Goal: Task Accomplishment & Management: Use online tool/utility

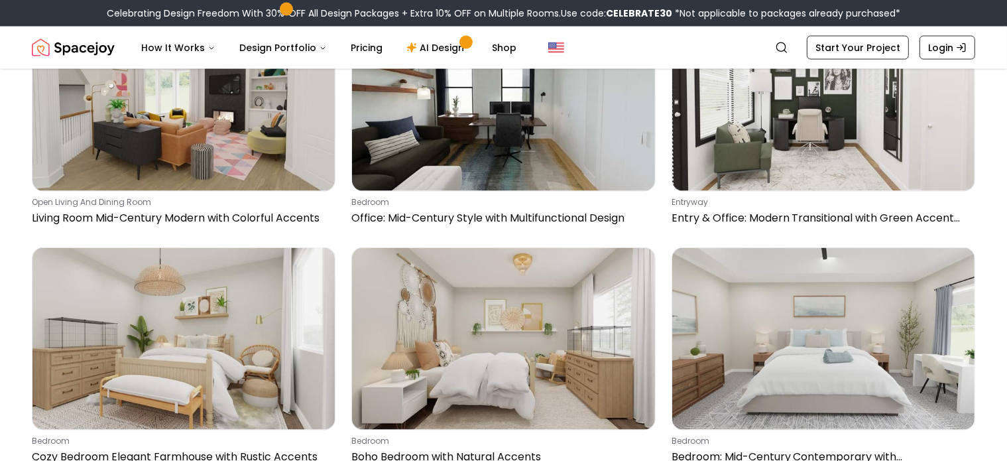
scroll to position [2148, 0]
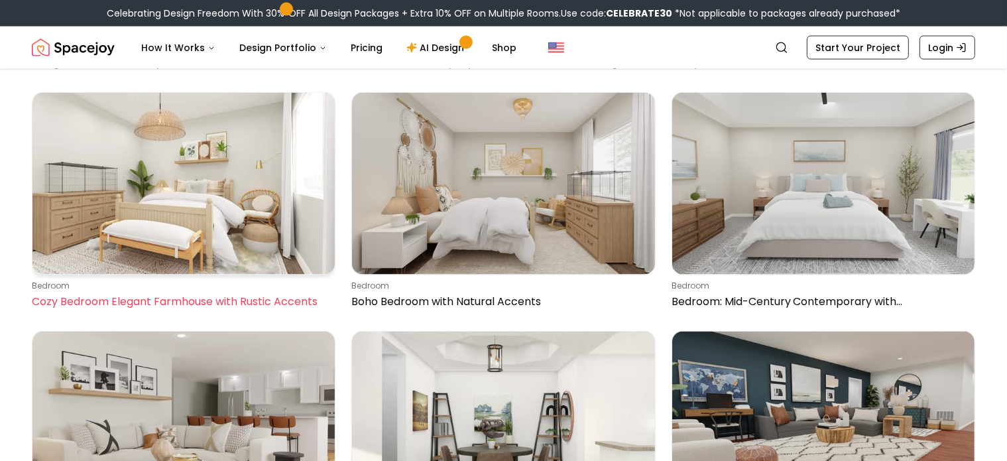
click at [204, 307] on p "Cozy Bedroom Elegant Farmhouse with Rustic Accents" at bounding box center [181, 302] width 298 height 16
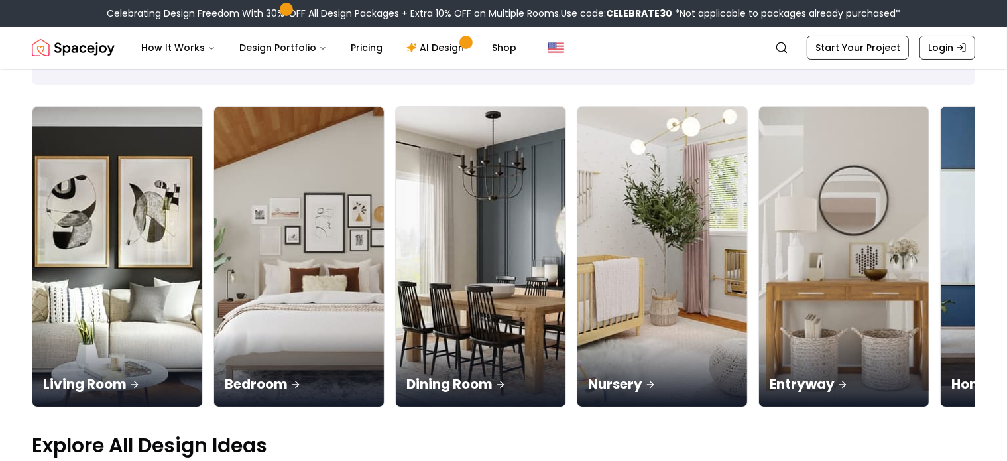
scroll to position [199, 0]
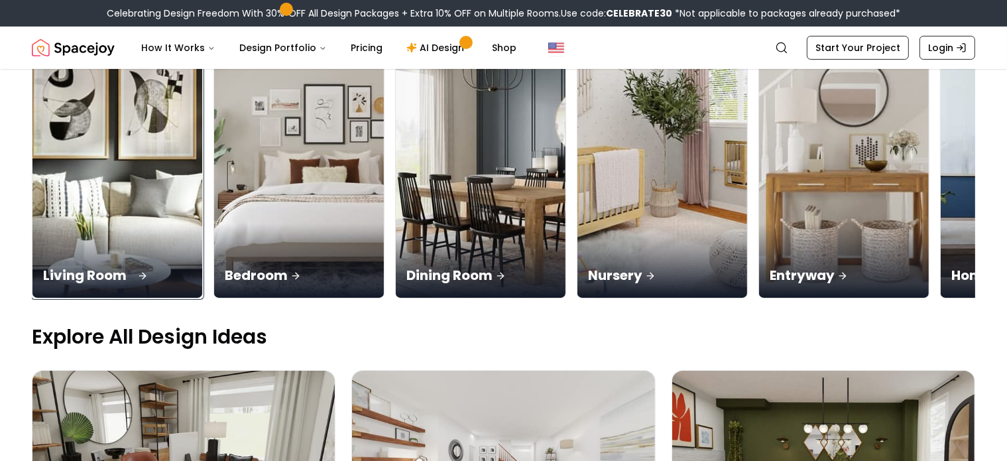
click at [105, 271] on p "Living Room" at bounding box center [117, 275] width 148 height 19
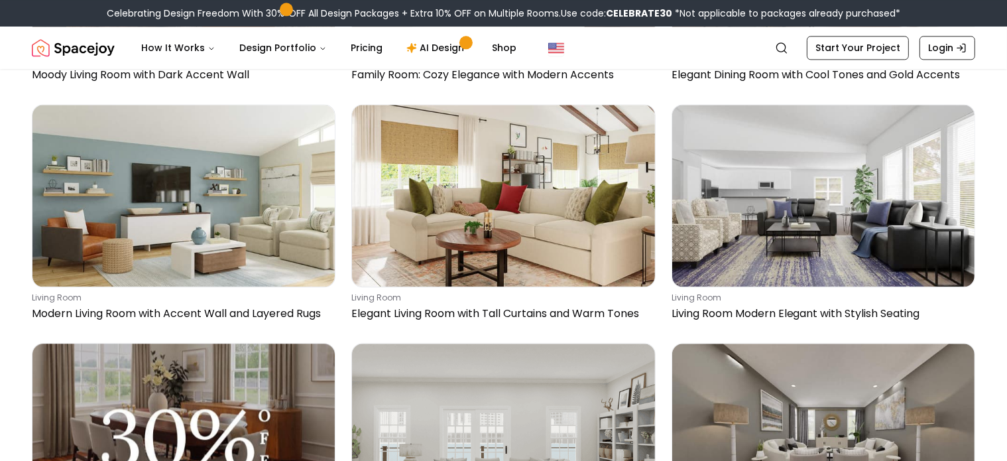
scroll to position [3314, 0]
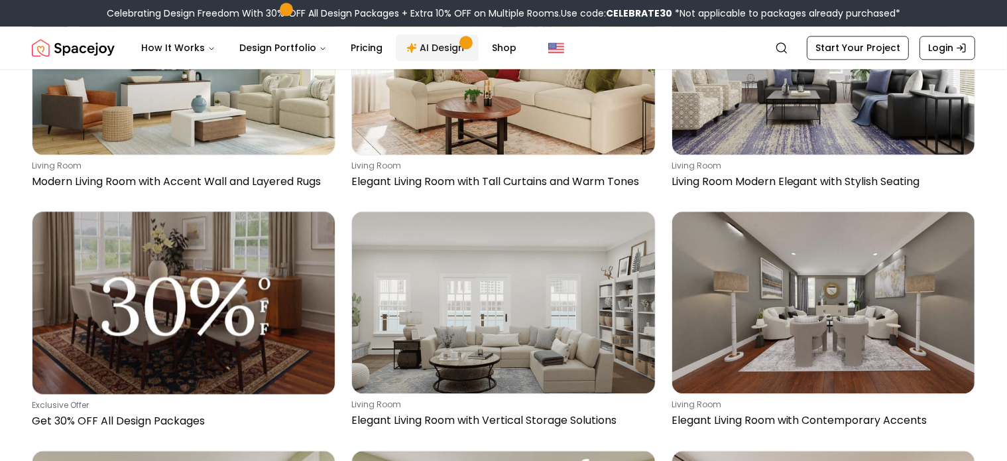
click at [424, 42] on link "AI Design" at bounding box center [437, 47] width 83 height 27
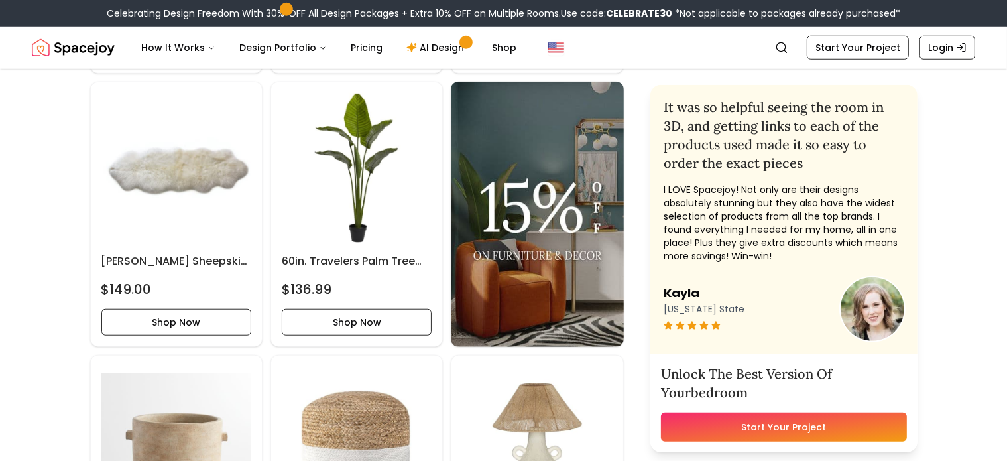
scroll to position [928, 0]
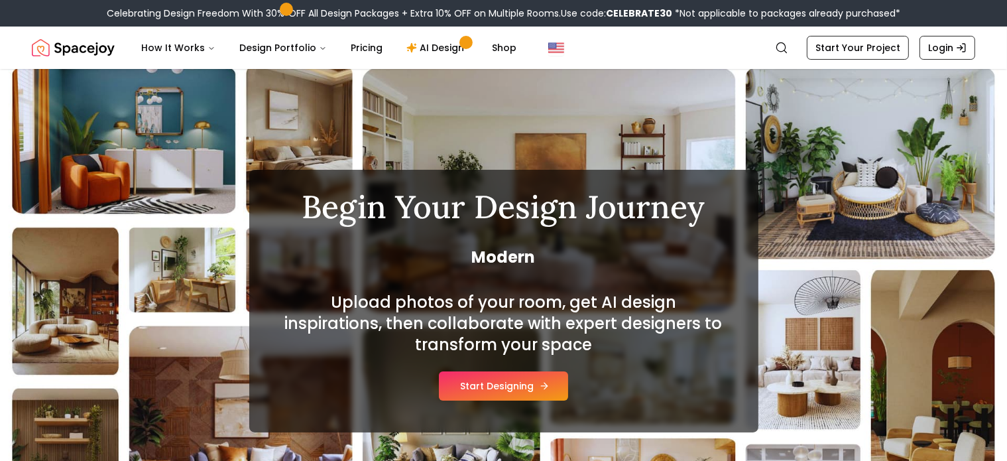
click at [518, 380] on button "Start Designing" at bounding box center [503, 385] width 129 height 29
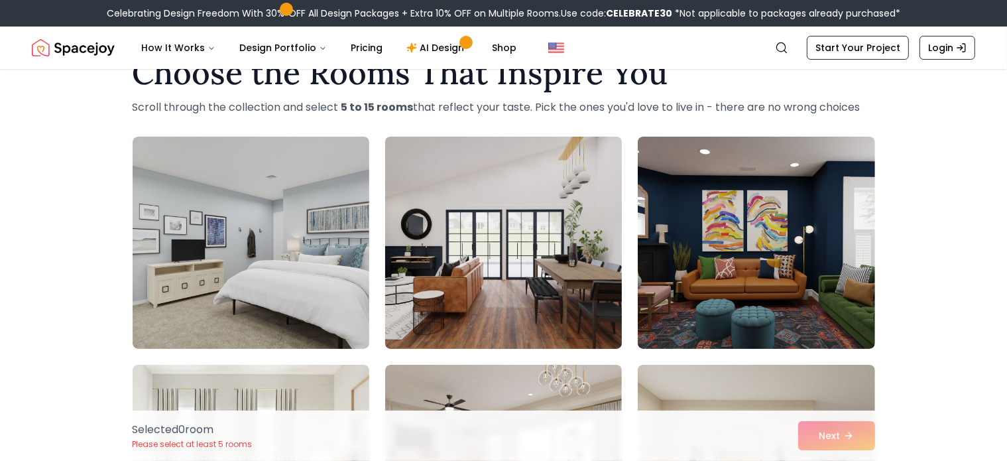
scroll to position [66, 0]
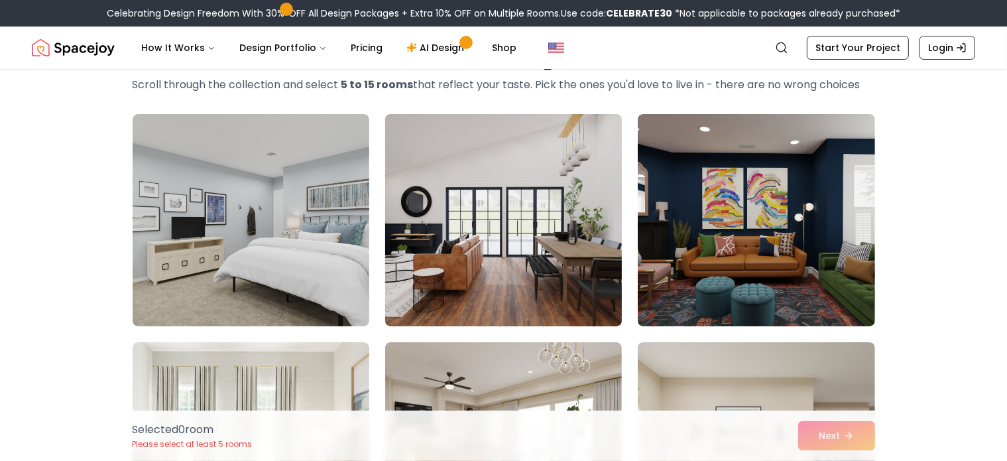
click at [526, 264] on img at bounding box center [503, 220] width 249 height 223
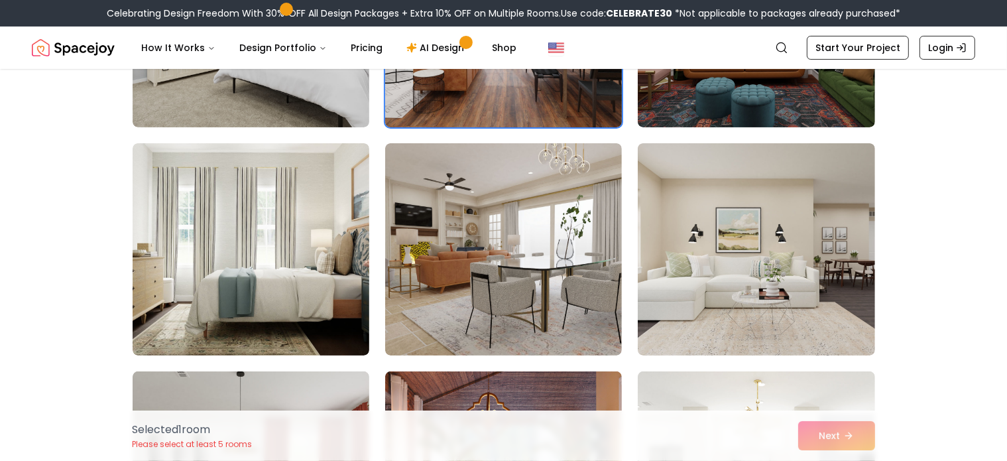
scroll to position [331, 0]
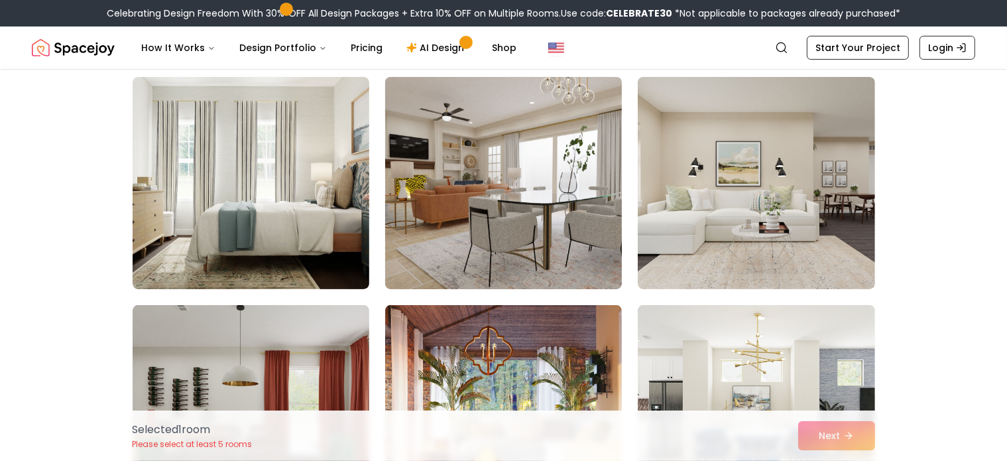
click at [518, 232] on img at bounding box center [503, 183] width 249 height 223
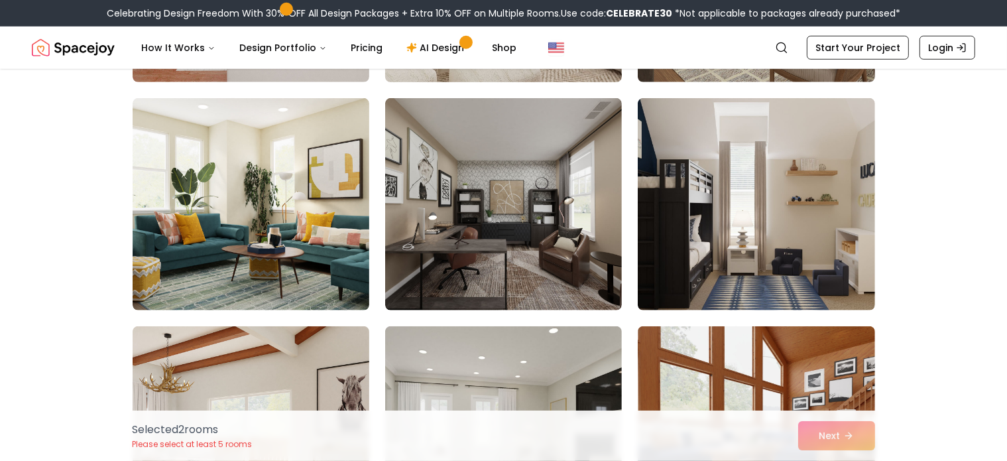
scroll to position [1193, 0]
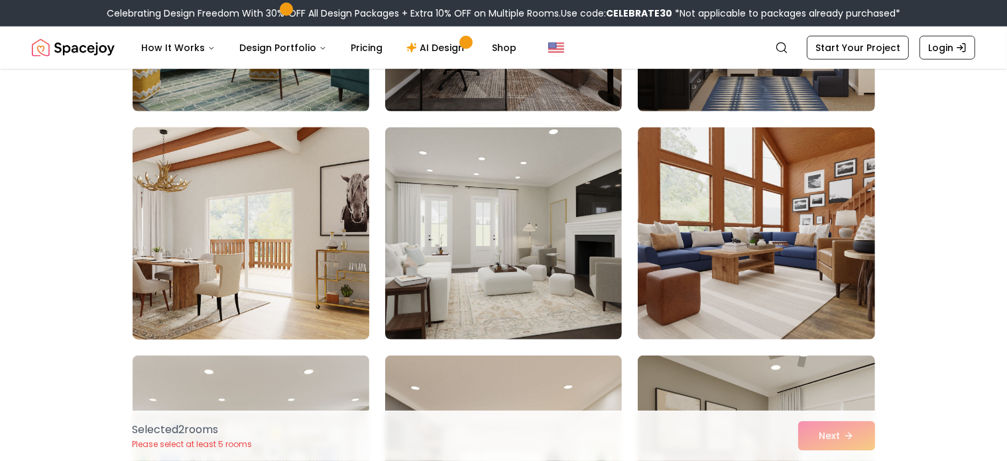
click at [175, 262] on img at bounding box center [251, 233] width 249 height 223
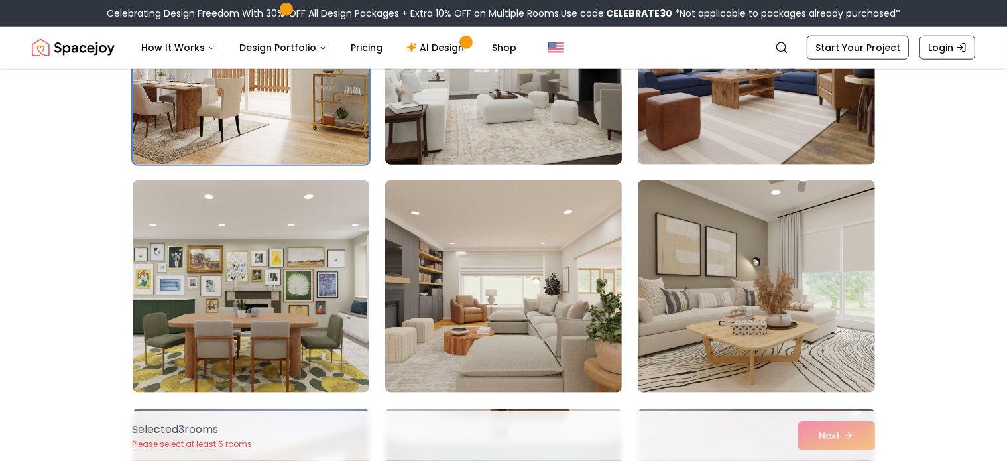
scroll to position [1392, 0]
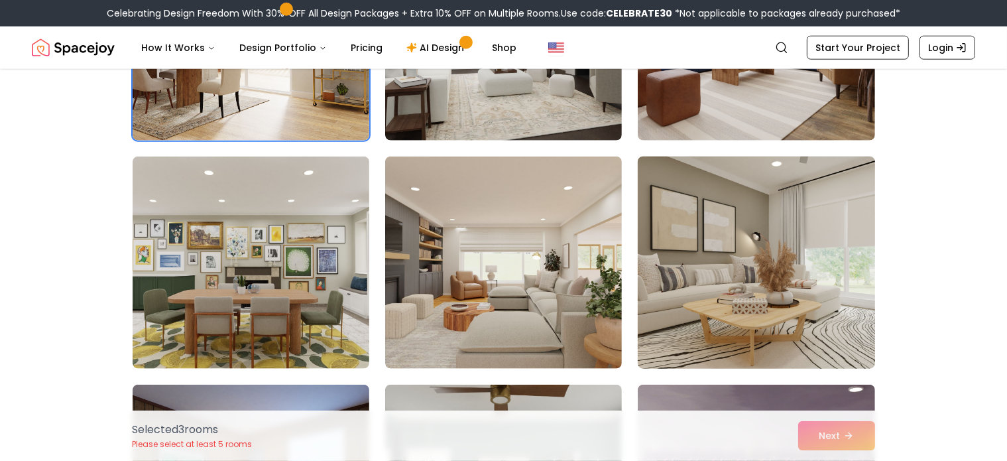
click at [778, 294] on img at bounding box center [756, 262] width 249 height 223
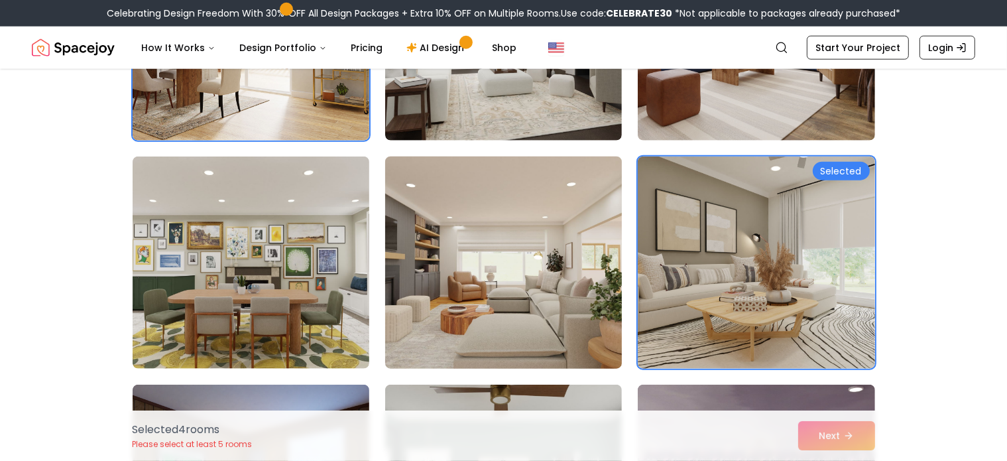
click at [535, 292] on img at bounding box center [503, 262] width 249 height 223
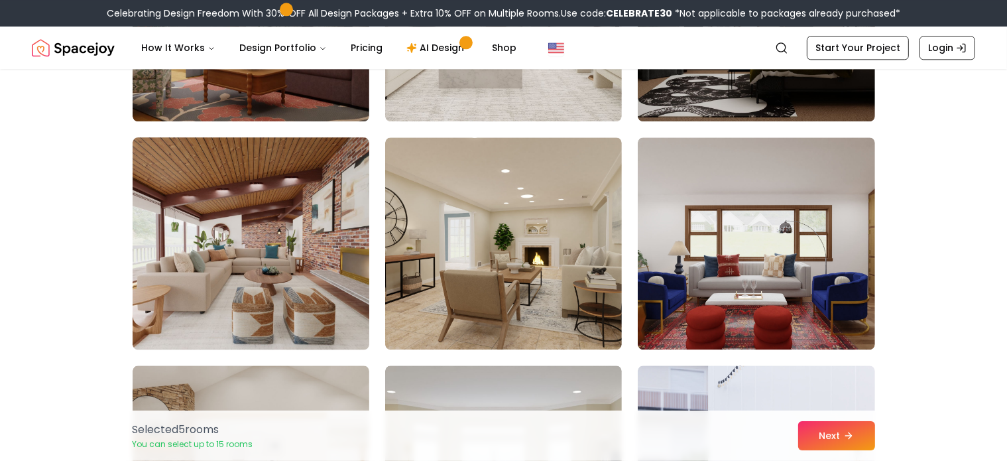
scroll to position [3248, 0]
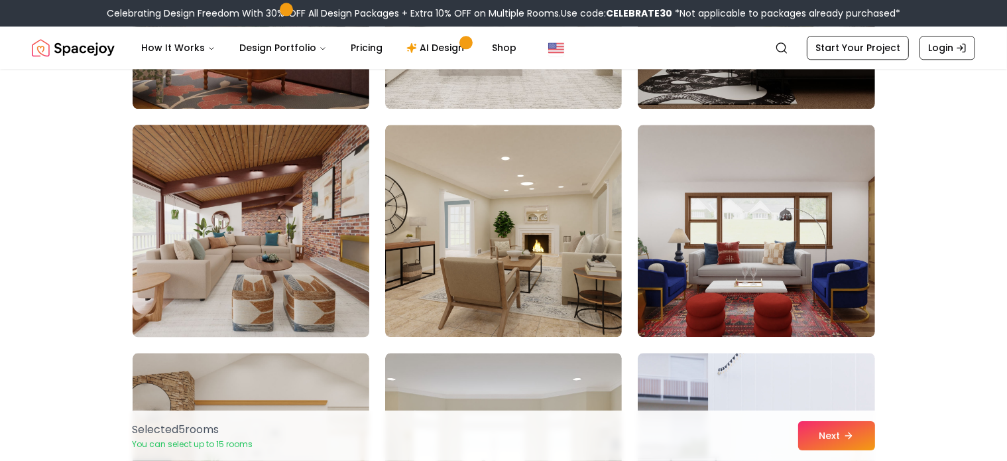
click at [259, 255] on img at bounding box center [251, 230] width 249 height 223
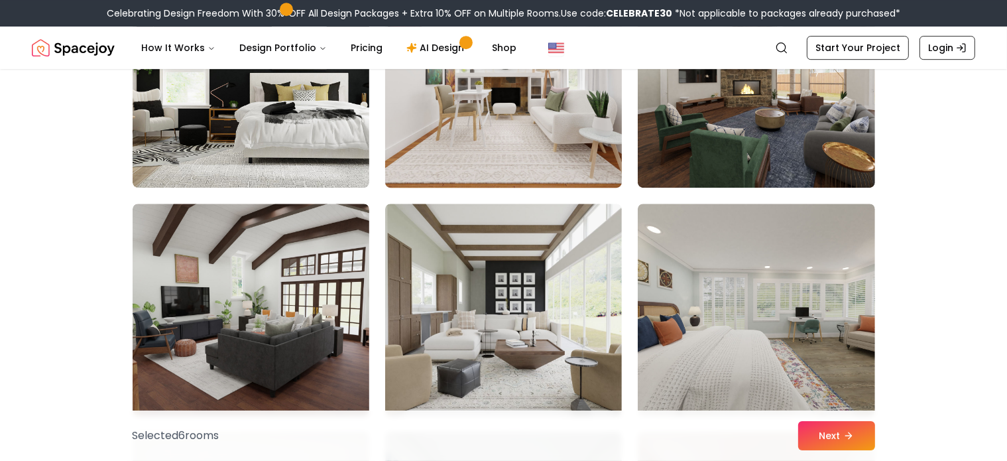
scroll to position [4110, 0]
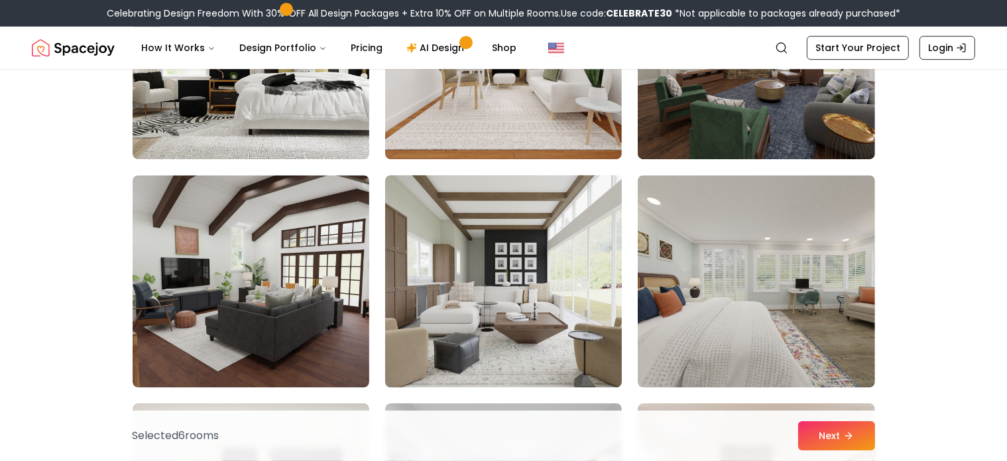
click at [469, 299] on img at bounding box center [503, 281] width 249 height 223
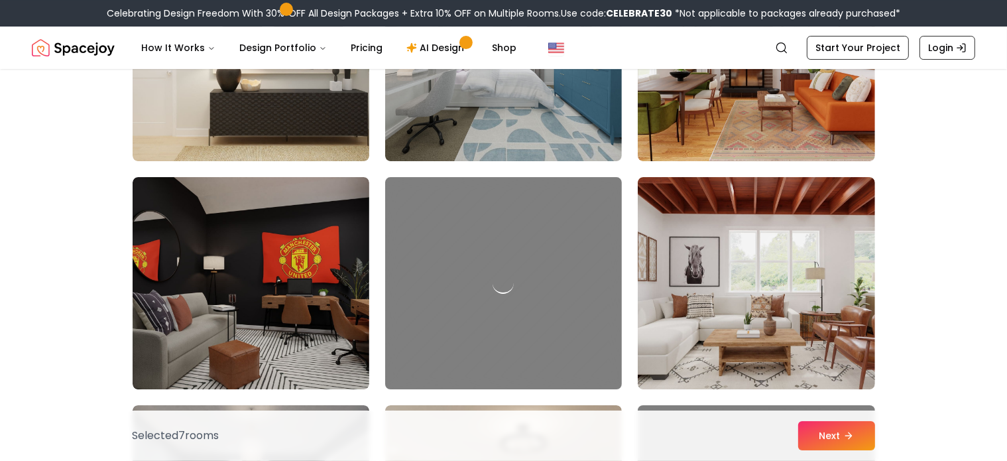
scroll to position [4640, 0]
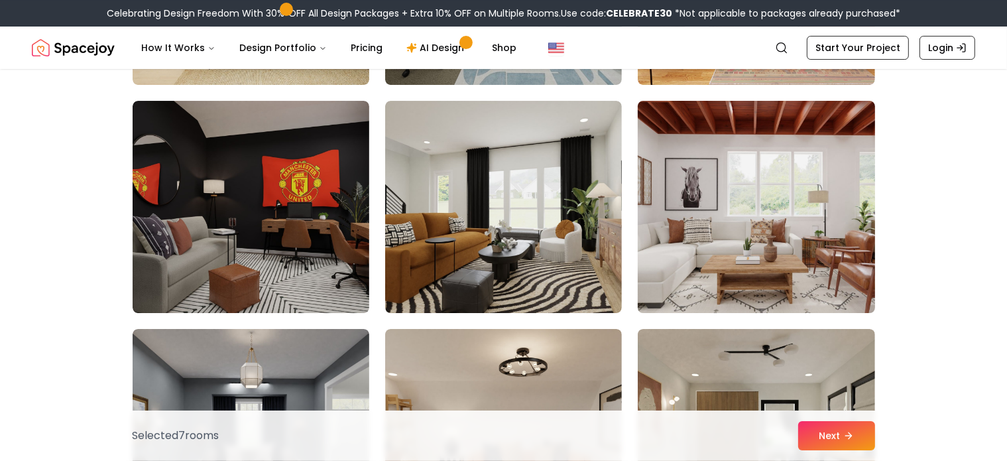
click at [763, 271] on img at bounding box center [756, 206] width 249 height 223
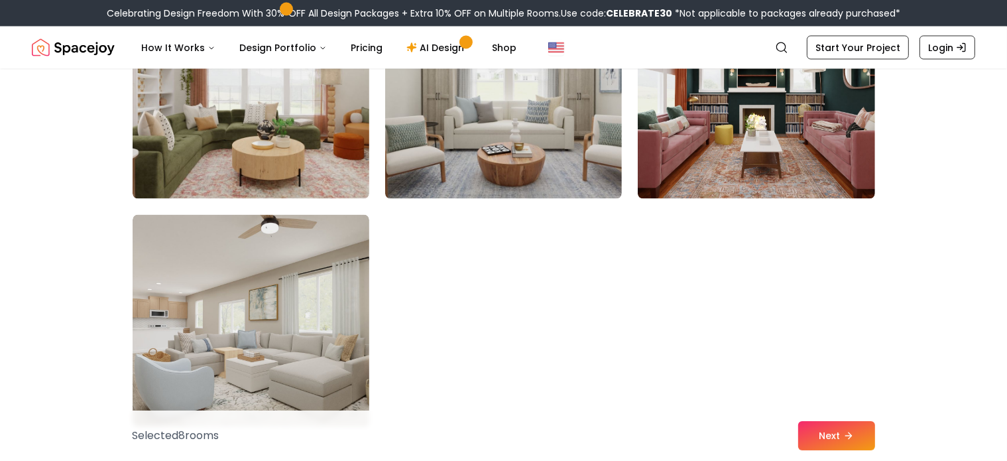
scroll to position [7424, 0]
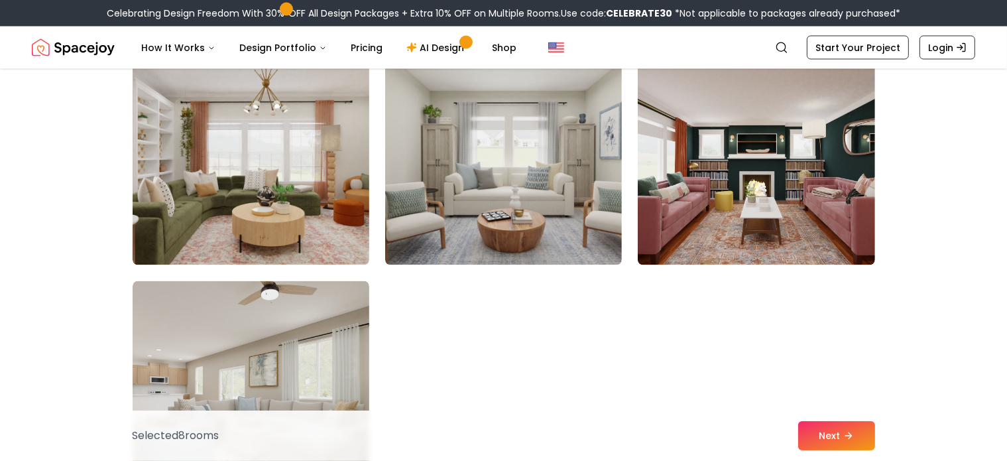
click at [524, 209] on img at bounding box center [503, 159] width 237 height 212
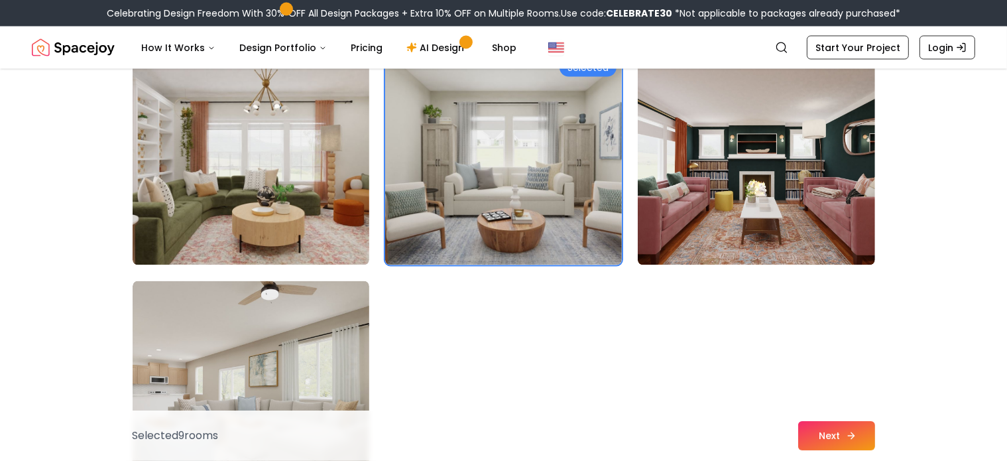
click at [833, 432] on button "Next" at bounding box center [836, 435] width 77 height 29
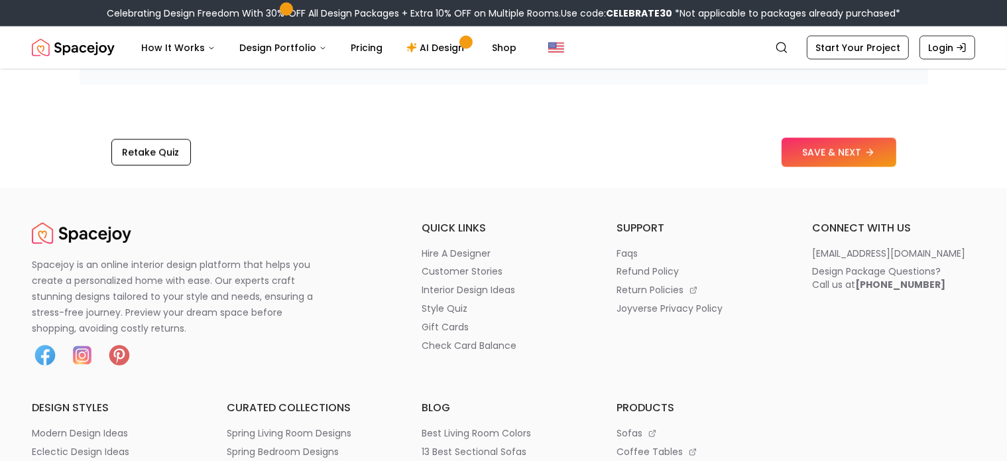
scroll to position [2121, 0]
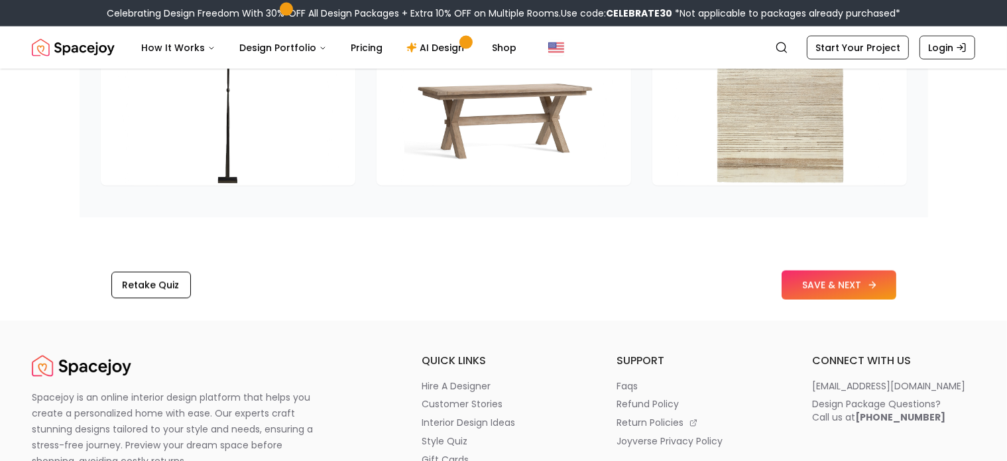
click at [839, 279] on button "SAVE & NEXT" at bounding box center [839, 284] width 115 height 29
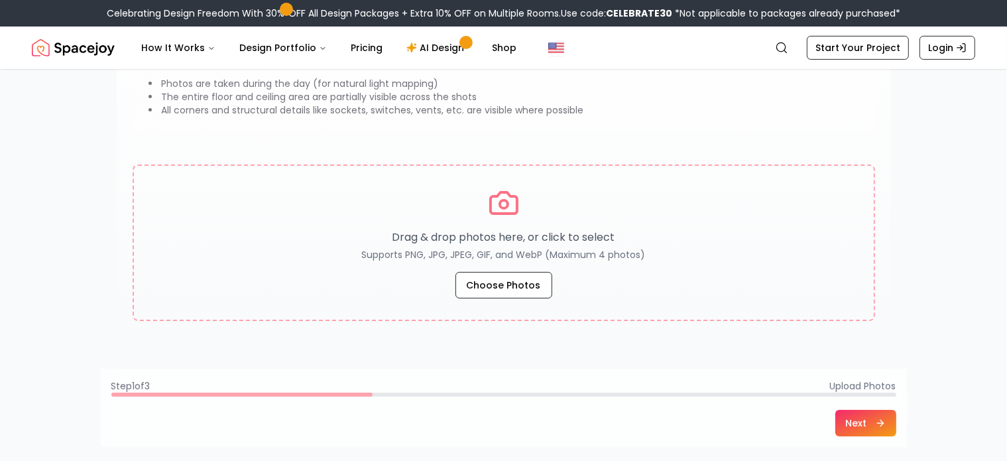
scroll to position [265, 0]
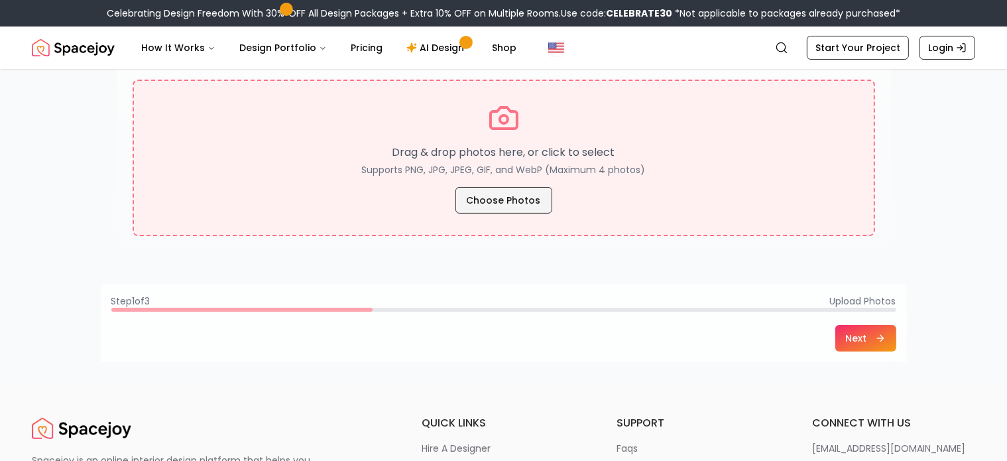
click at [516, 193] on button "Choose Photos" at bounding box center [503, 200] width 97 height 27
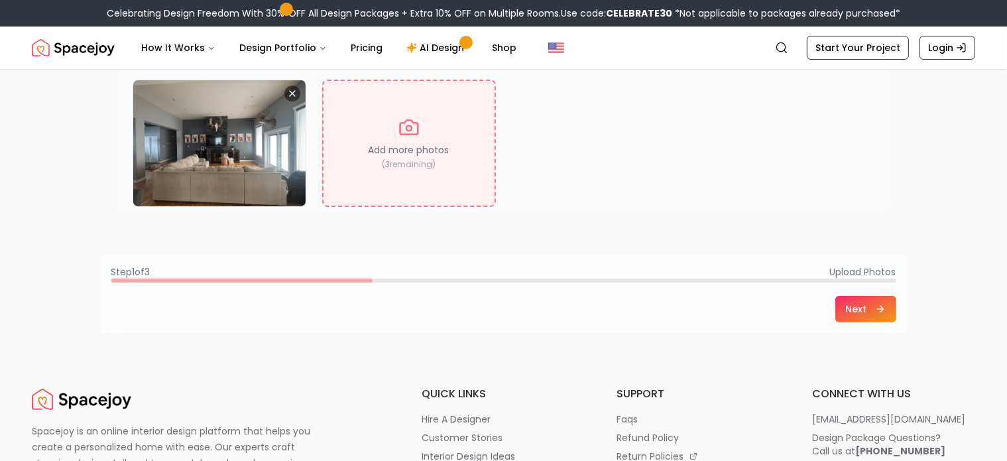
click at [870, 310] on button "Next" at bounding box center [865, 309] width 61 height 27
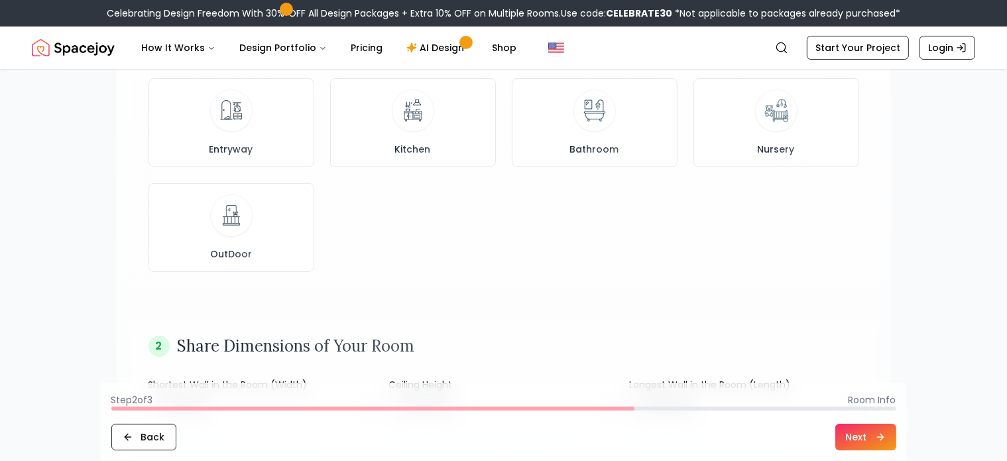
scroll to position [0, 0]
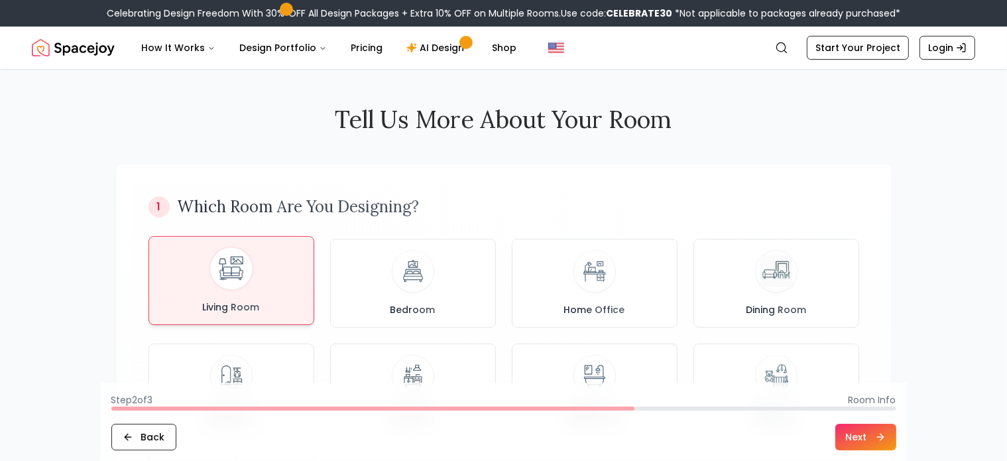
click at [204, 265] on div "Living Room" at bounding box center [231, 280] width 143 height 66
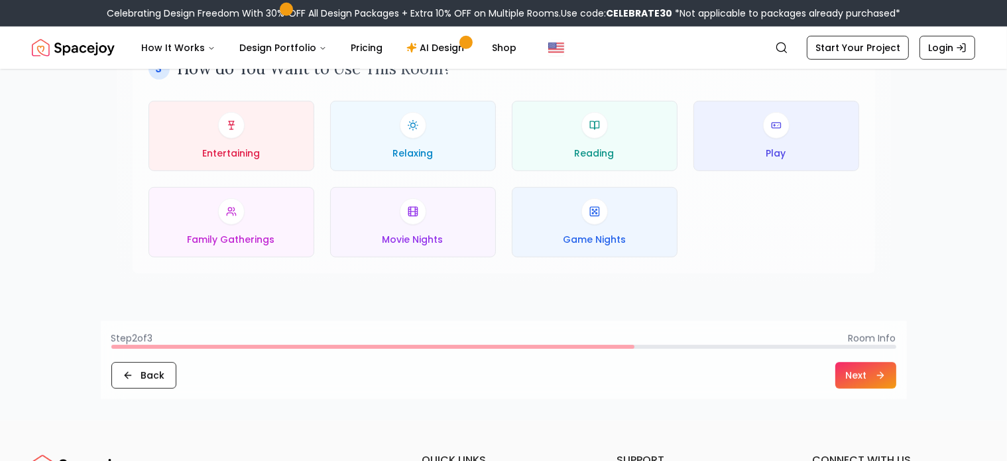
scroll to position [795, 0]
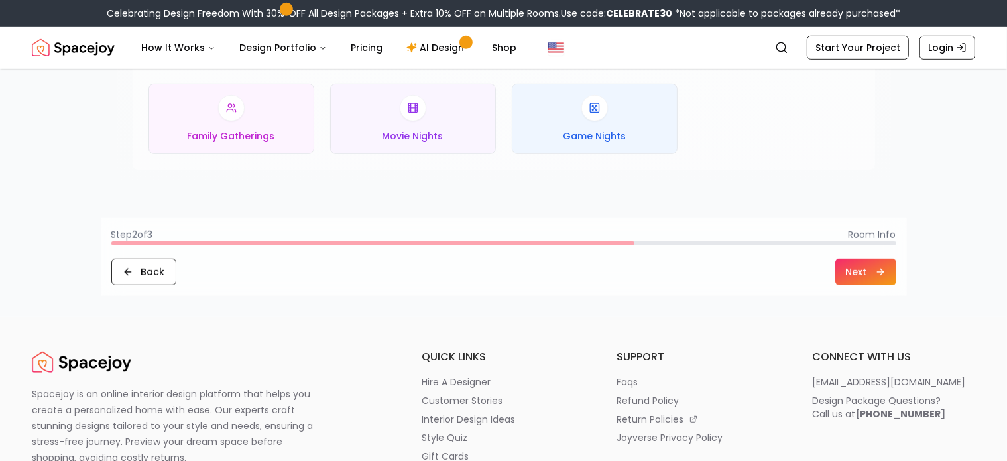
click at [874, 272] on button "Next" at bounding box center [865, 272] width 61 height 27
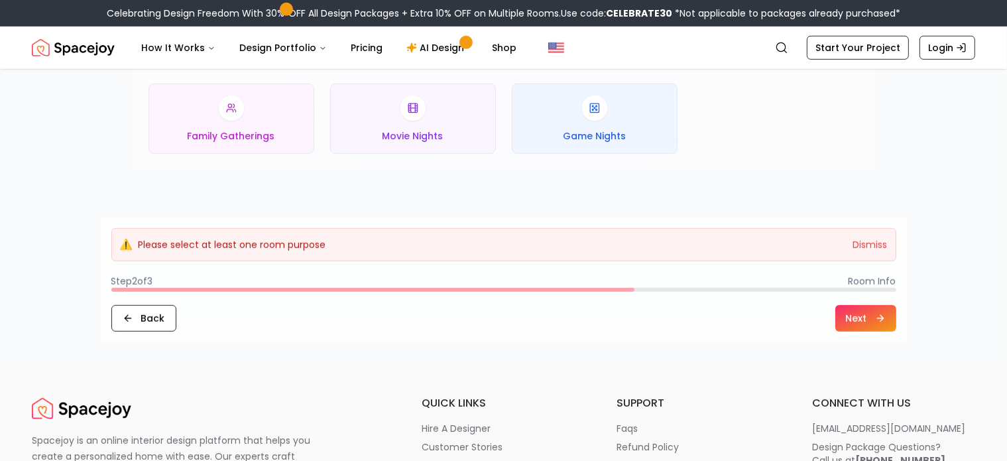
scroll to position [663, 0]
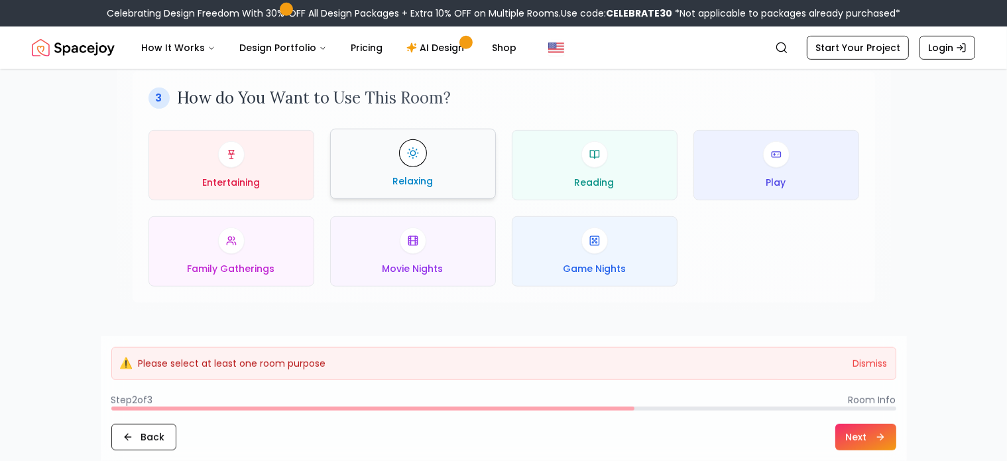
click at [424, 175] on span "Relaxing" at bounding box center [412, 180] width 40 height 13
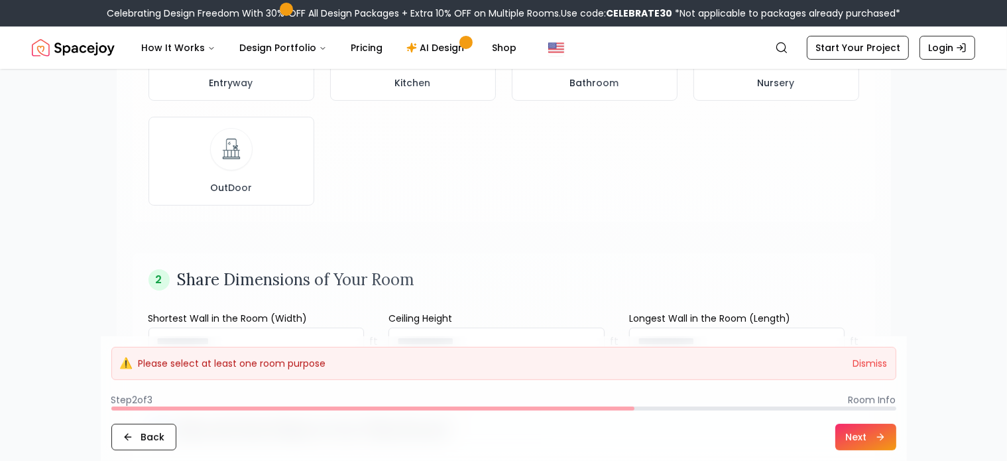
scroll to position [331, 0]
click at [856, 434] on button "Next" at bounding box center [865, 437] width 61 height 27
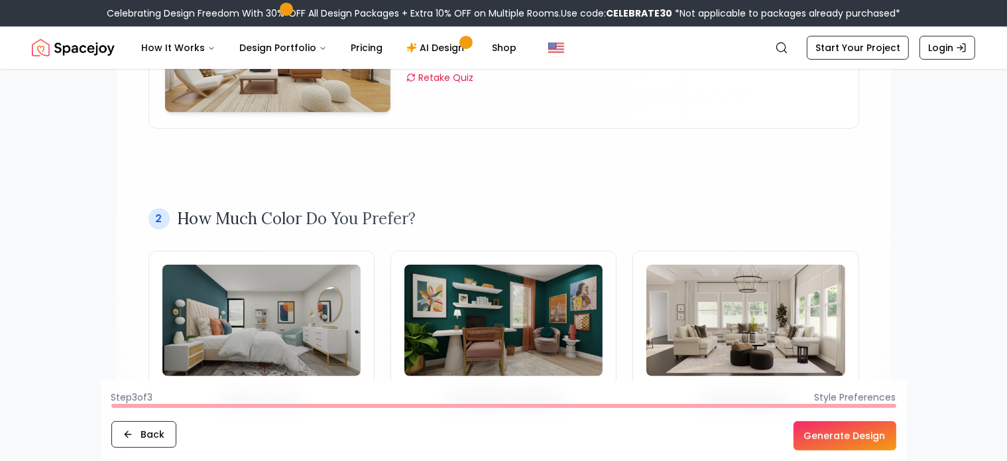
scroll to position [398, 0]
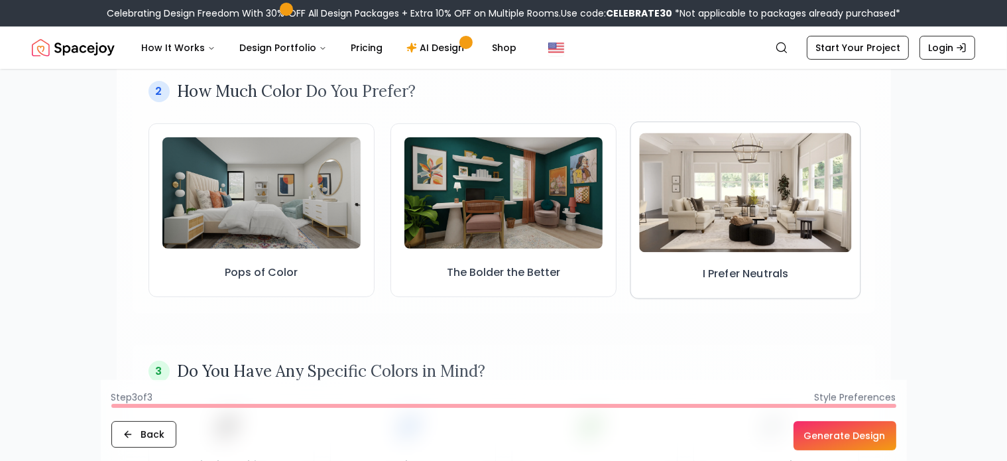
click at [734, 219] on img at bounding box center [746, 192] width 213 height 119
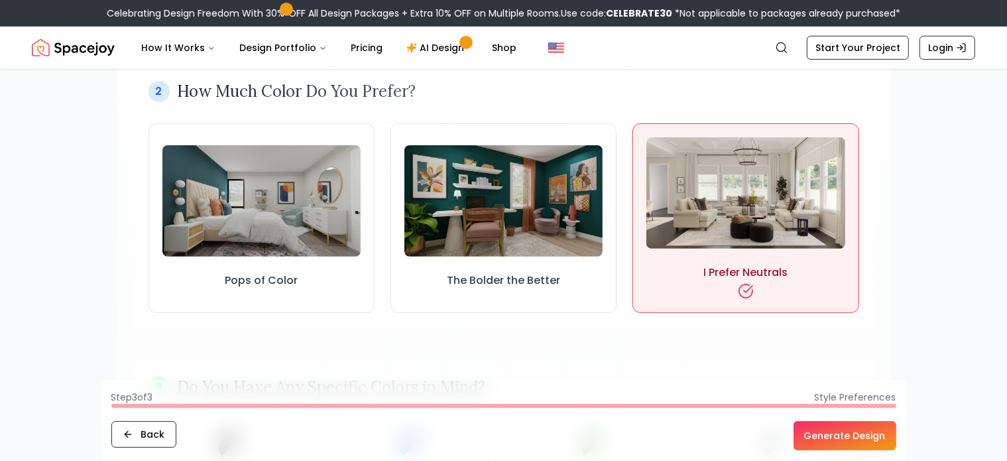
click at [842, 432] on button "Generate Design" at bounding box center [844, 435] width 103 height 29
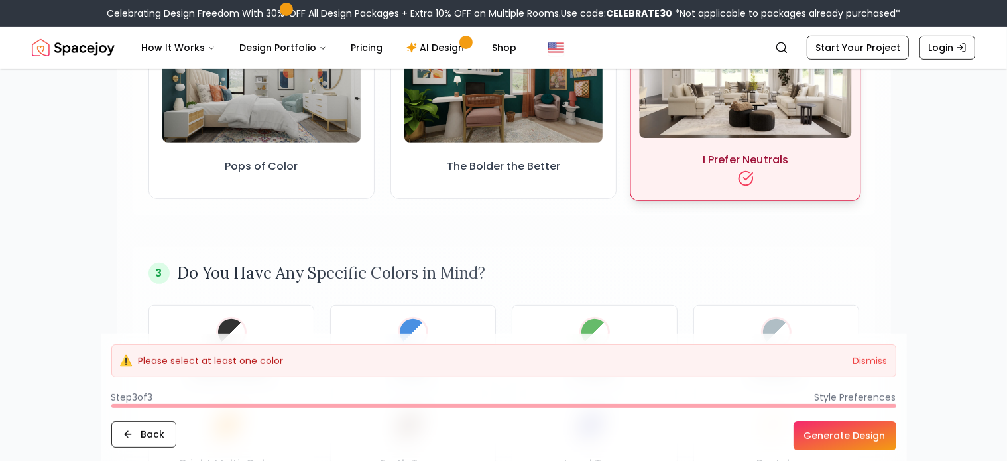
scroll to position [729, 0]
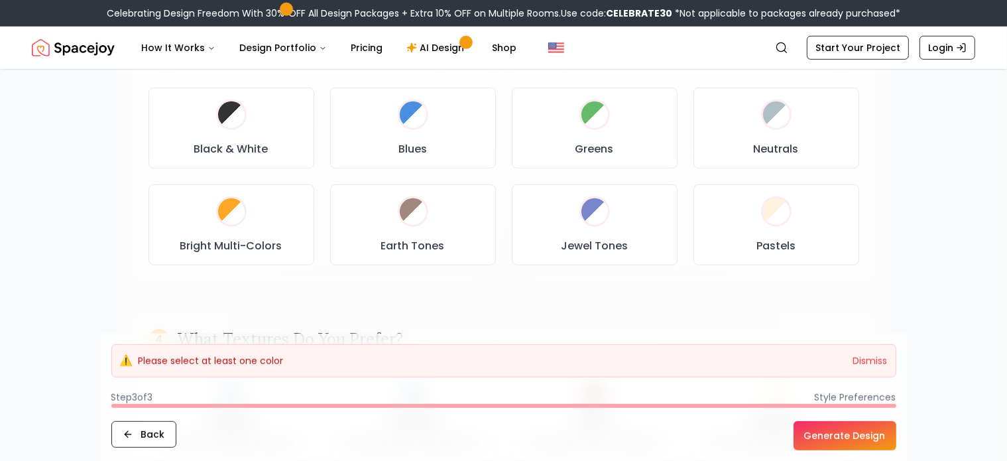
click at [848, 436] on button "Generate Design" at bounding box center [844, 435] width 103 height 29
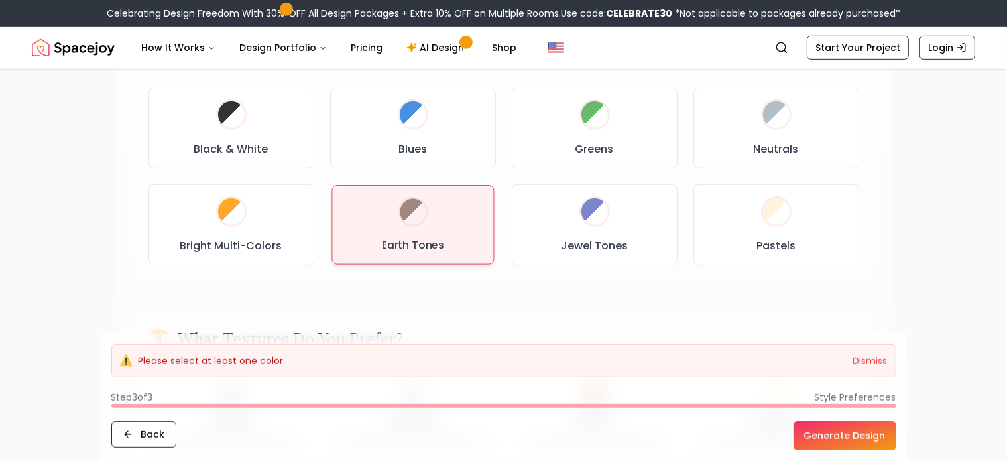
click at [418, 218] on div at bounding box center [413, 212] width 26 height 26
click at [854, 437] on button "Generate Design" at bounding box center [844, 435] width 103 height 29
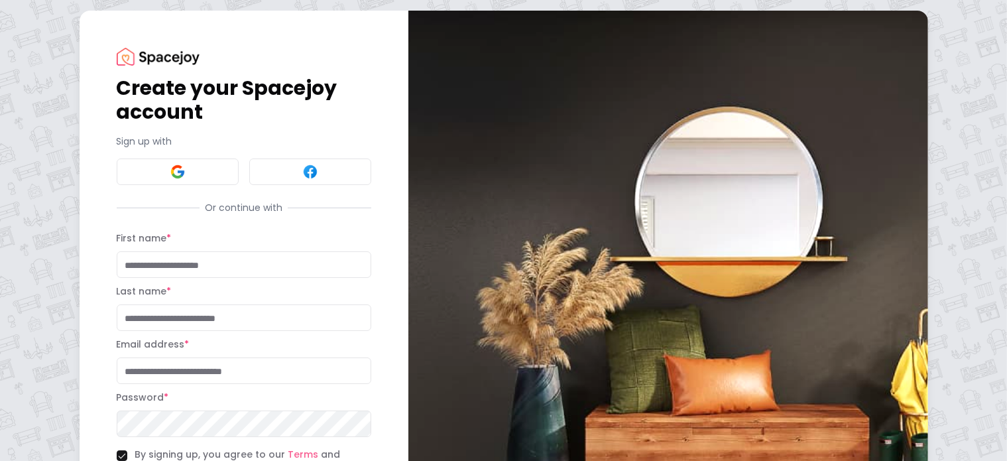
click at [156, 266] on input "First name *" at bounding box center [244, 264] width 255 height 27
click at [267, 265] on input "First name *" at bounding box center [244, 264] width 255 height 27
type input "*****"
click at [207, 316] on input "Last name *" at bounding box center [244, 317] width 255 height 27
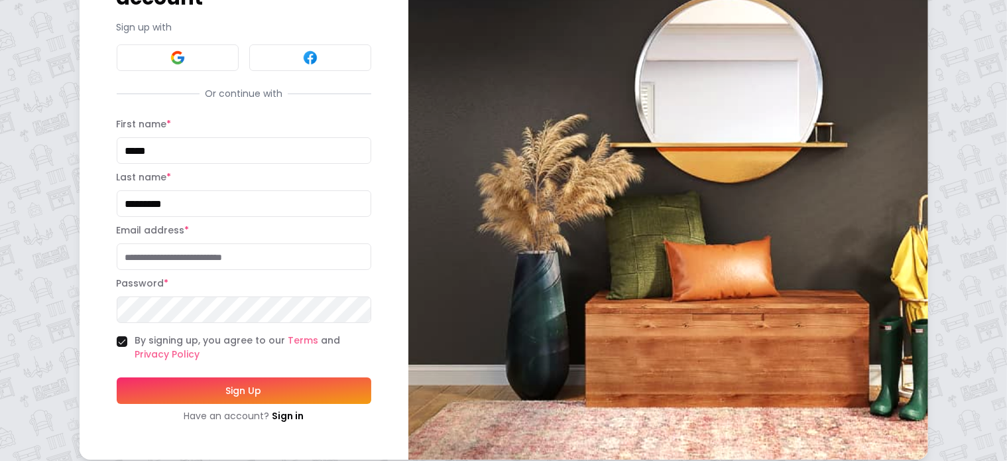
scroll to position [133, 0]
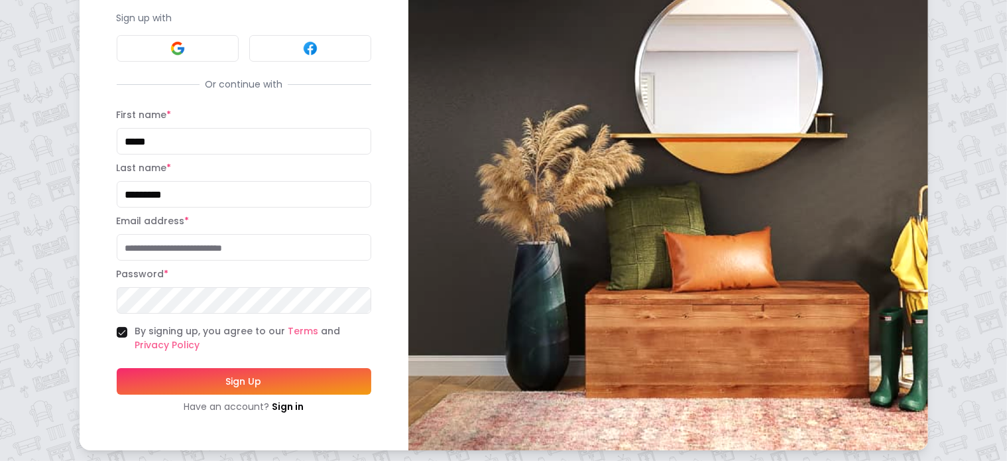
type input "*********"
click at [149, 243] on input "Email address *" at bounding box center [244, 247] width 255 height 27
type input "**********"
click at [117, 368] on button "Sign Up" at bounding box center [244, 381] width 255 height 27
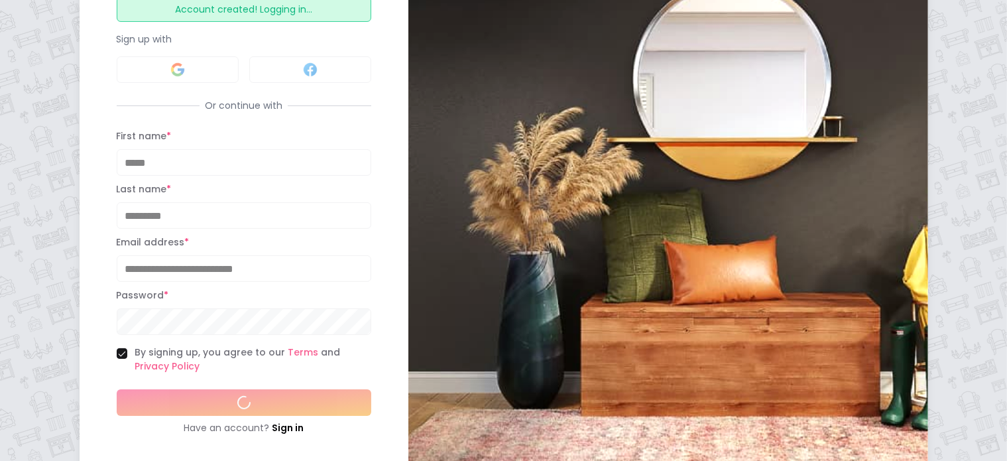
scroll to position [162, 0]
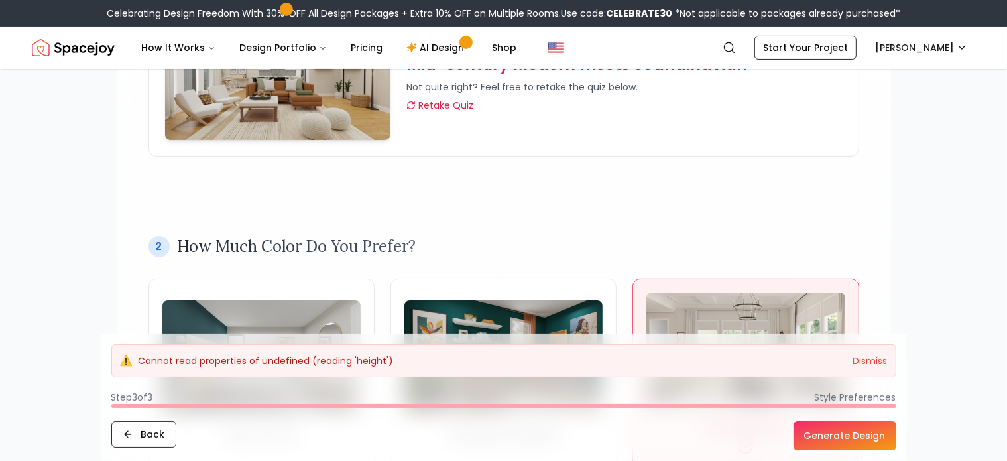
scroll to position [265, 0]
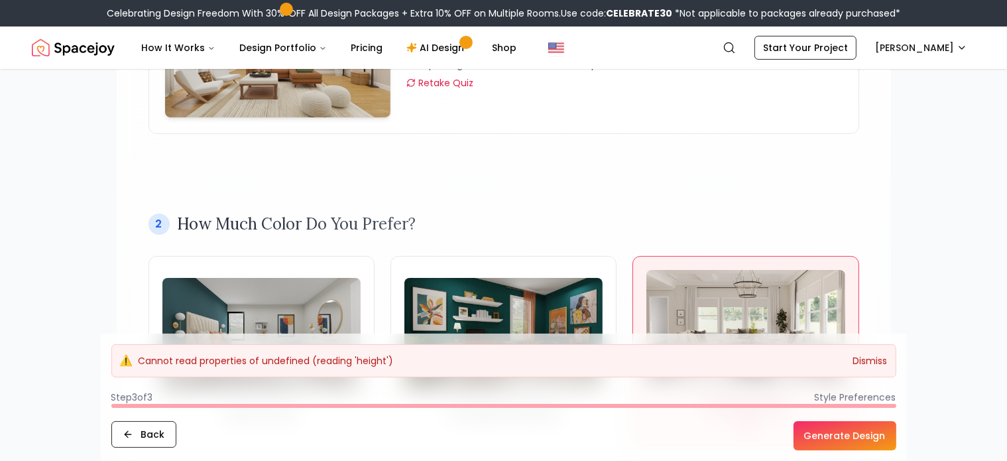
click at [874, 360] on button "Dismiss" at bounding box center [870, 360] width 34 height 13
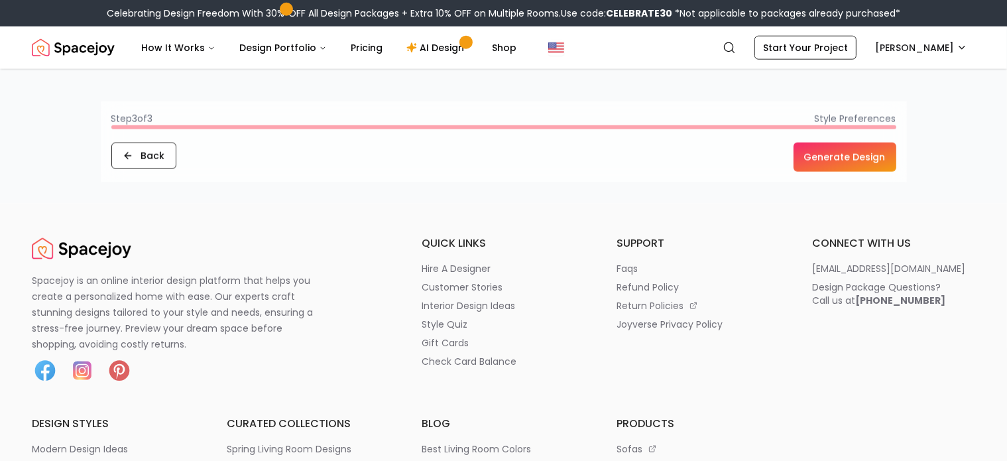
scroll to position [1525, 0]
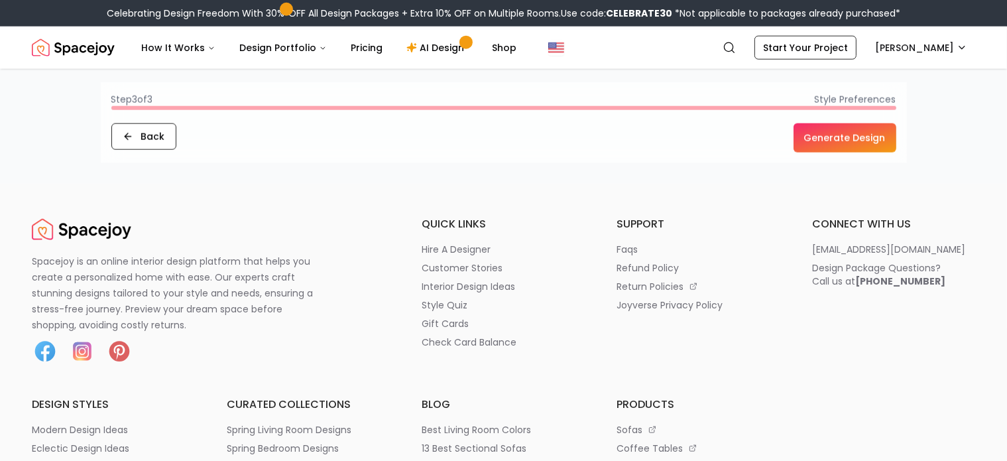
click at [864, 142] on button "Generate Design" at bounding box center [844, 137] width 103 height 29
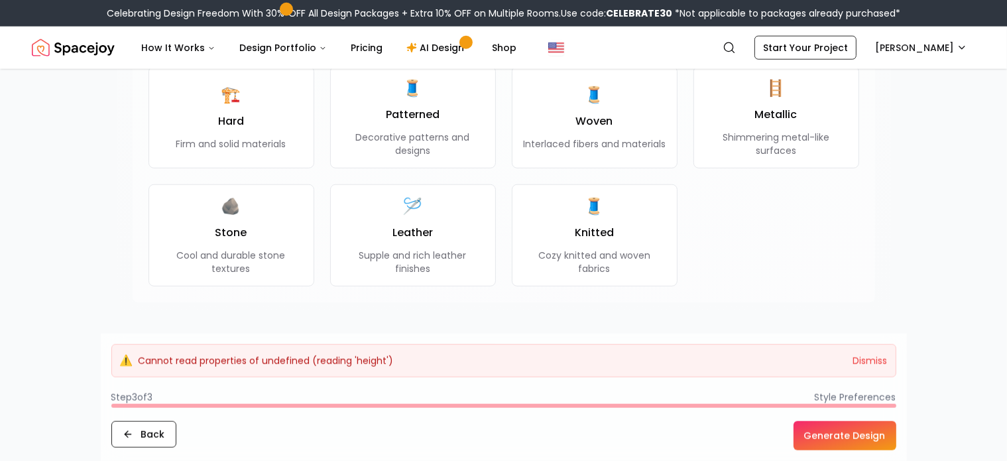
scroll to position [1193, 0]
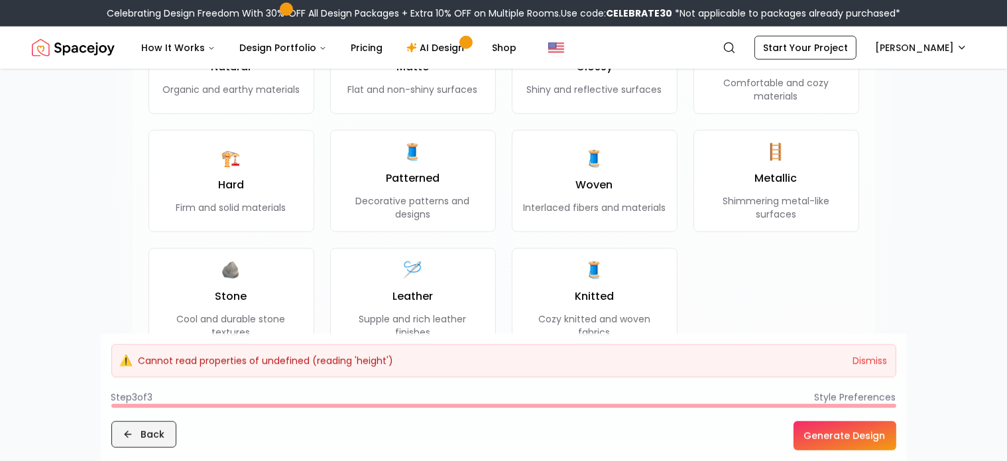
click at [144, 432] on button "Back" at bounding box center [143, 434] width 65 height 27
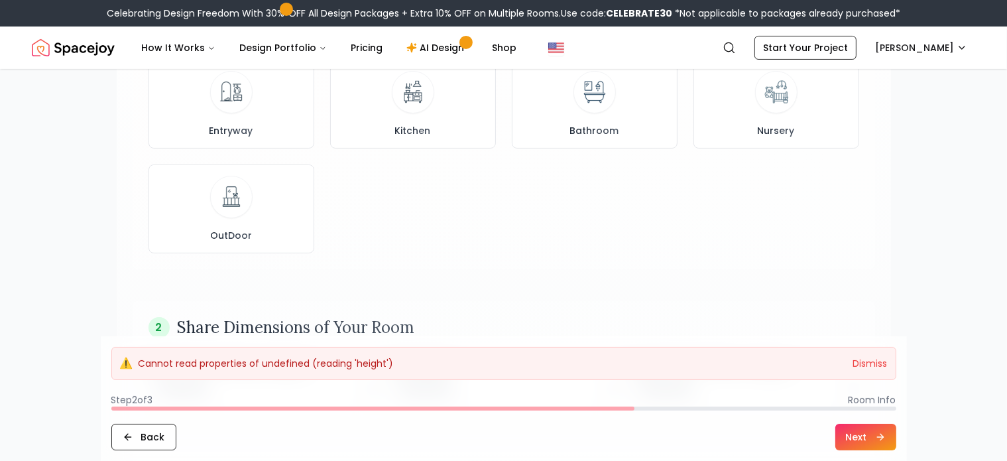
scroll to position [464, 0]
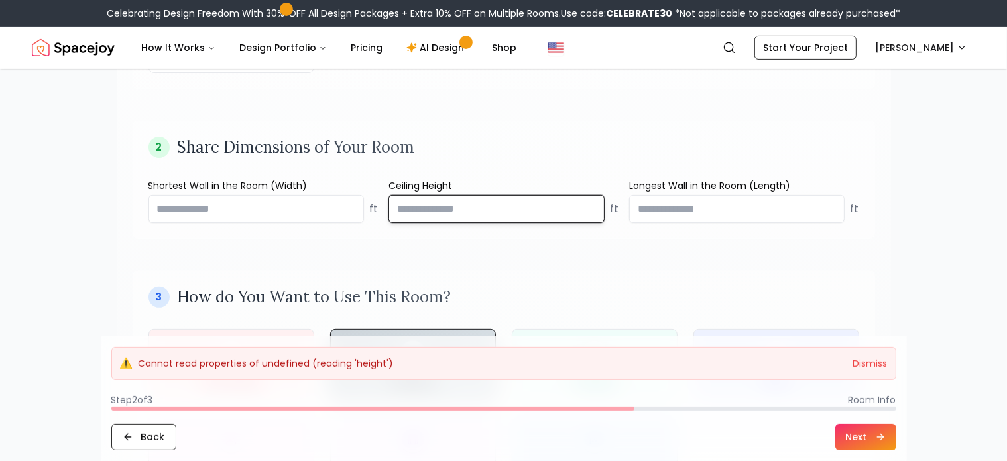
click at [559, 205] on input "number" at bounding box center [496, 209] width 216 height 28
click at [590, 203] on input "****" at bounding box center [496, 209] width 216 height 28
click at [591, 203] on input "****" at bounding box center [496, 209] width 216 height 28
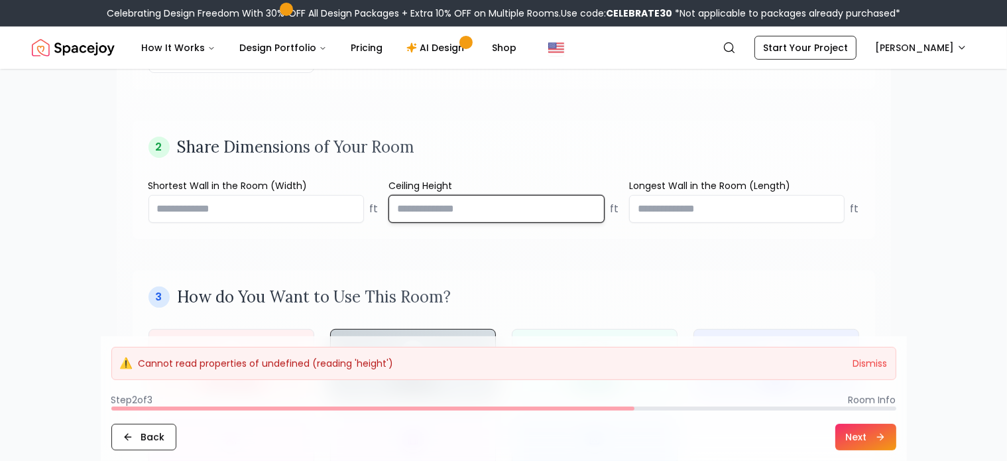
click at [589, 202] on input "****" at bounding box center [496, 209] width 216 height 28
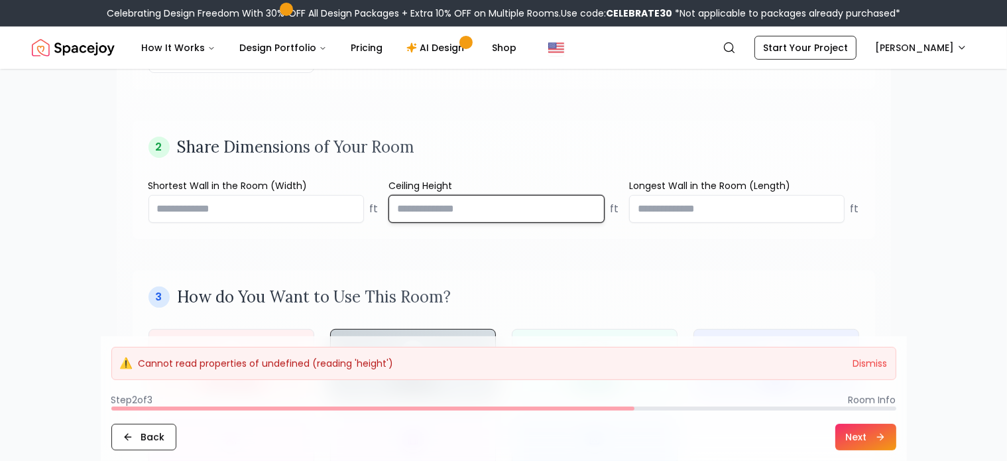
click at [589, 202] on input "***" at bounding box center [496, 209] width 216 height 28
click at [589, 202] on input "****" at bounding box center [496, 209] width 216 height 28
type input "****"
click at [589, 202] on input "****" at bounding box center [496, 209] width 216 height 28
drag, startPoint x: 475, startPoint y: 209, endPoint x: 388, endPoint y: 209, distance: 86.2
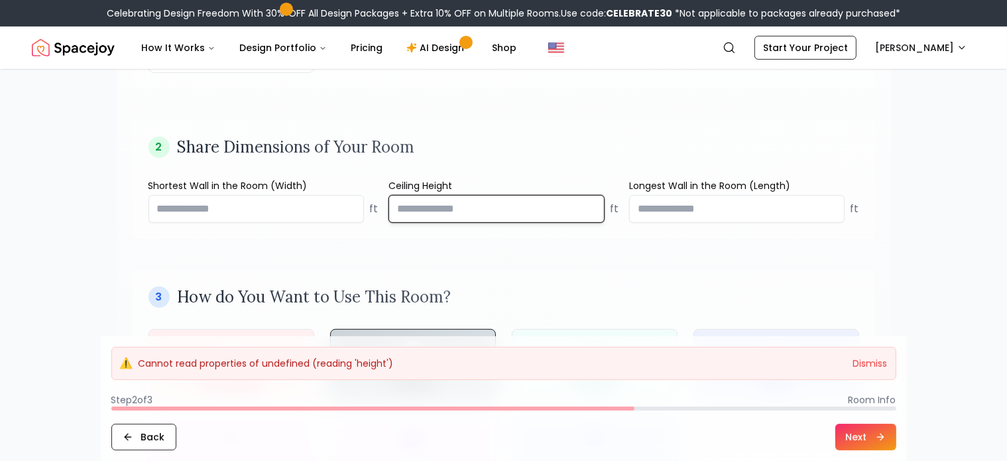
click at [388, 209] on input "****" at bounding box center [496, 209] width 216 height 28
type input "**"
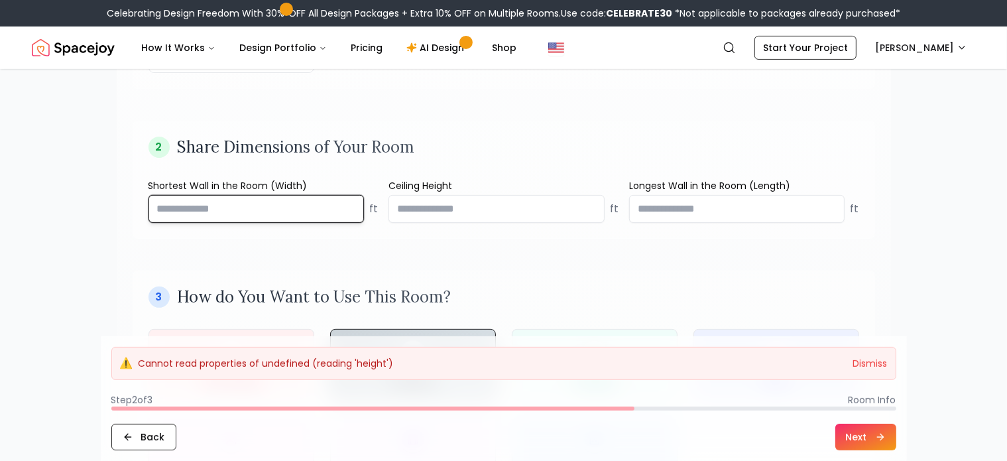
click at [307, 209] on input "number" at bounding box center [256, 209] width 216 height 28
type input "**"
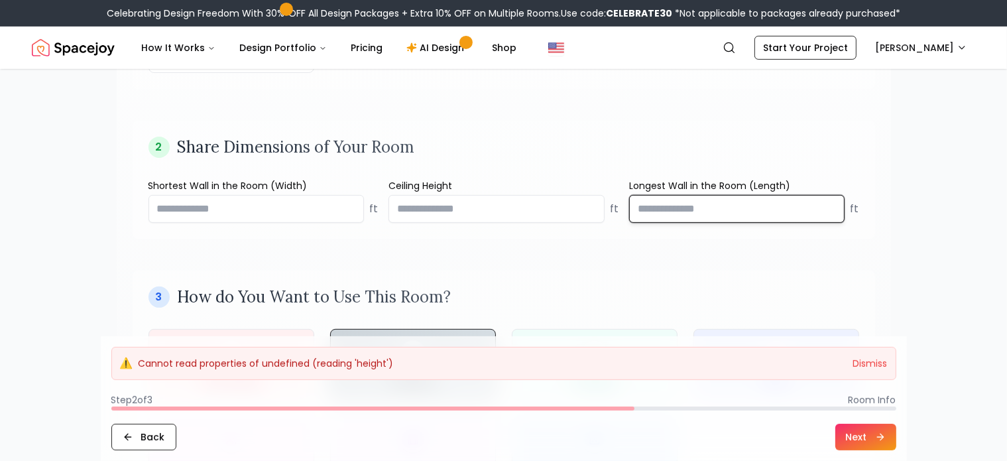
click at [777, 209] on input "number" at bounding box center [737, 209] width 216 height 28
type input "**"
click at [856, 439] on button "Next" at bounding box center [865, 437] width 61 height 27
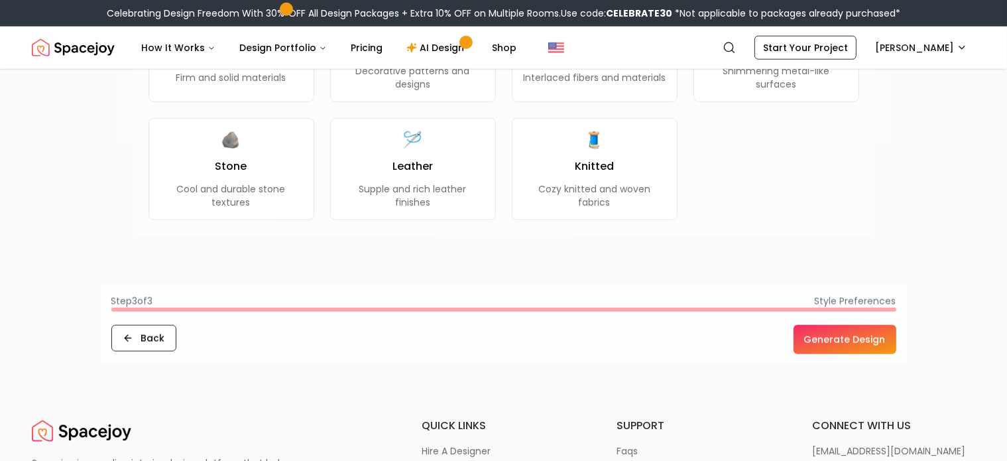
scroll to position [1525, 0]
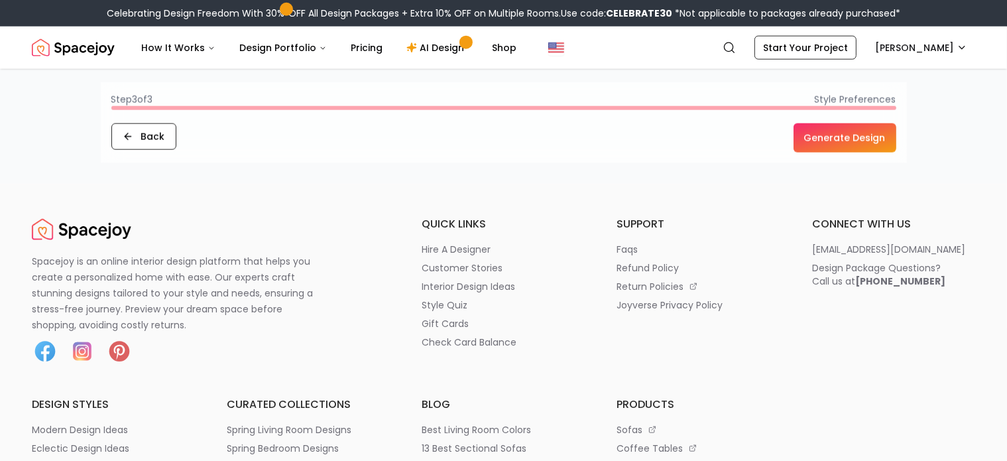
click at [843, 137] on button "Generate Design" at bounding box center [844, 137] width 103 height 29
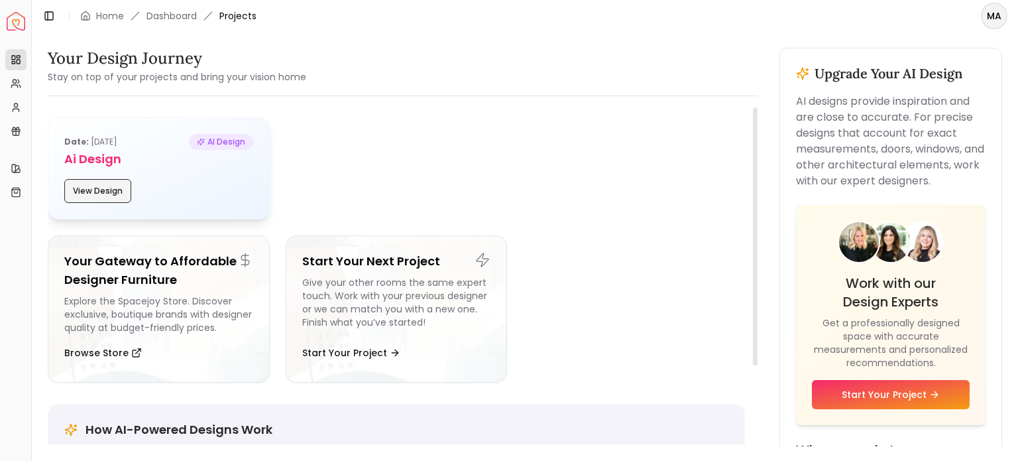
click at [98, 190] on button "View Design" at bounding box center [97, 191] width 67 height 24
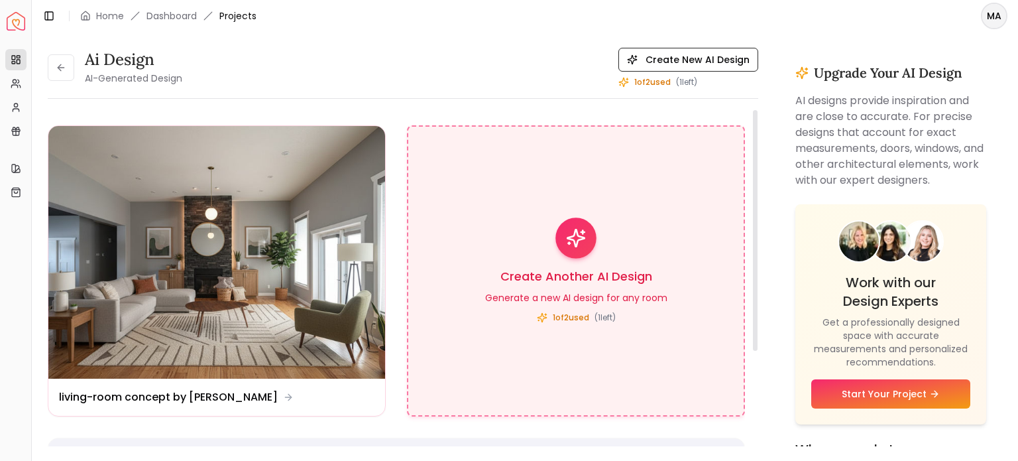
click at [585, 280] on h3 "Create Another AI Design" at bounding box center [576, 276] width 152 height 19
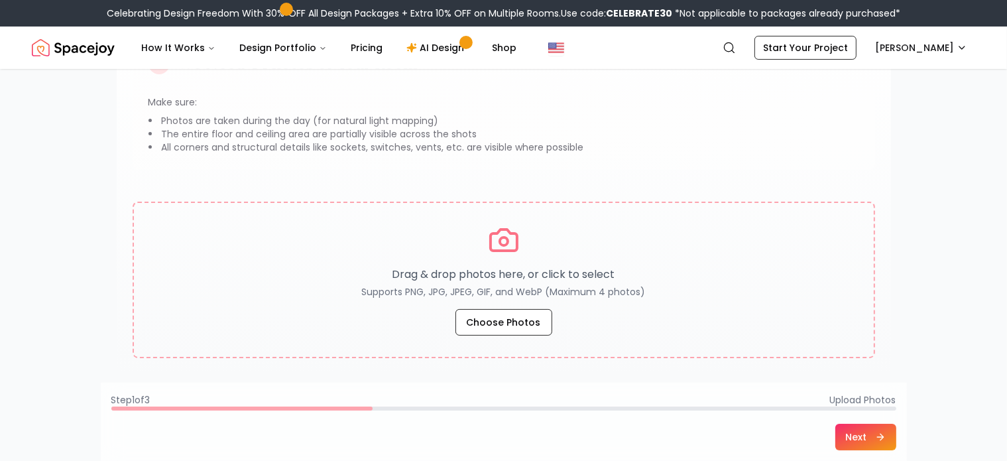
scroll to position [133, 0]
